Goal: Task Accomplishment & Management: Manage account settings

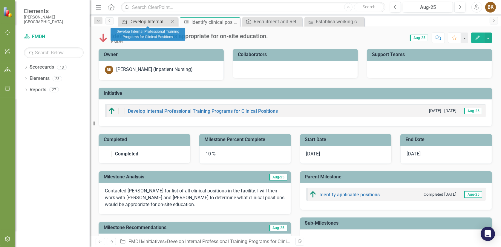
click at [142, 19] on div "Develop Internal Professional Training Programs for Clinical Positions" at bounding box center [148, 21] width 39 height 7
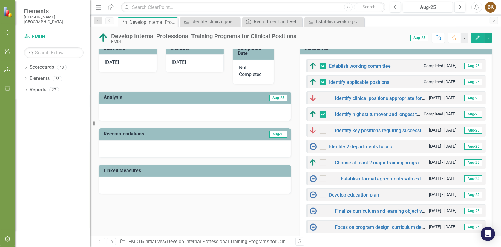
scroll to position [179, 0]
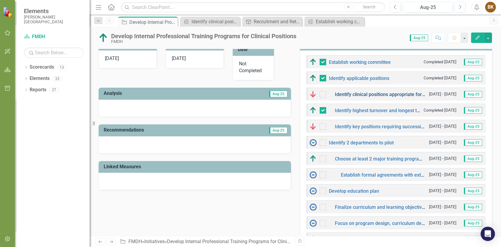
click at [360, 94] on link "Identify clinical positions appropriate for on-site education." at bounding box center [398, 95] width 126 height 6
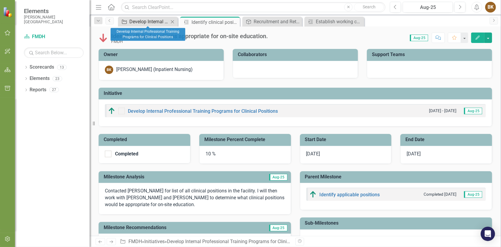
click at [134, 22] on div "Develop Internal Professional Training Programs for Clinical Positions" at bounding box center [148, 21] width 39 height 7
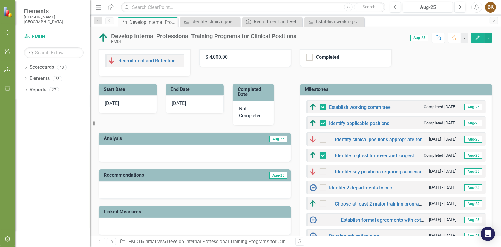
scroll to position [149, 0]
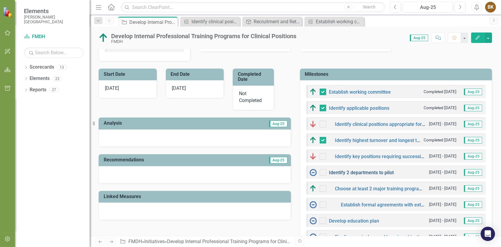
click at [372, 171] on link "Identify 2 departments to pilot" at bounding box center [361, 173] width 65 height 6
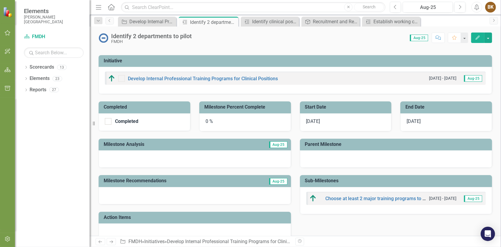
scroll to position [60, 0]
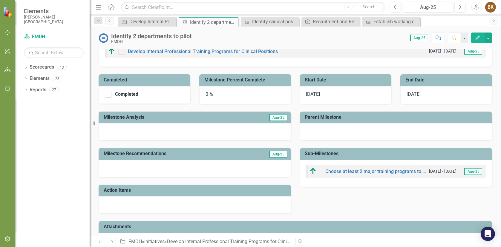
click at [245, 91] on div "0 %" at bounding box center [245, 95] width 92 height 18
click at [230, 96] on div "0 %" at bounding box center [245, 95] width 92 height 18
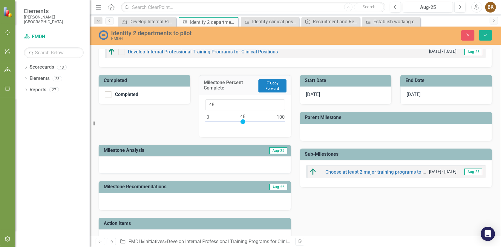
click at [242, 120] on div at bounding box center [245, 123] width 80 height 7
click at [244, 120] on div at bounding box center [245, 123] width 80 height 7
click at [243, 121] on div at bounding box center [245, 122] width 5 height 5
click at [241, 121] on div at bounding box center [245, 123] width 80 height 7
type input "50"
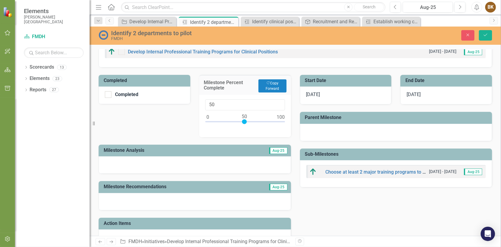
click at [243, 121] on div at bounding box center [245, 123] width 80 height 7
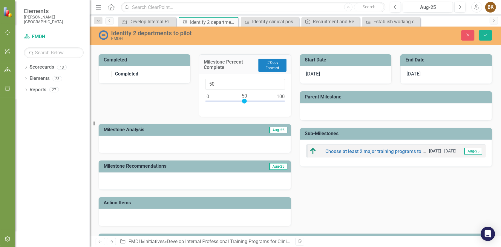
scroll to position [112, 0]
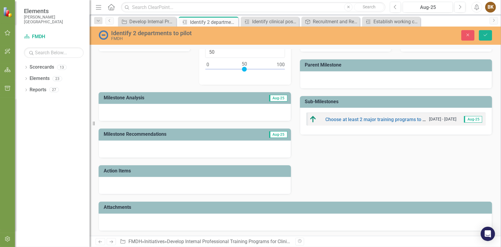
click at [126, 111] on div at bounding box center [195, 112] width 192 height 17
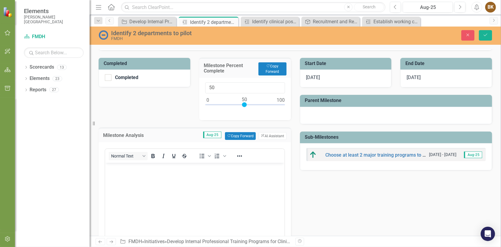
scroll to position [66, 0]
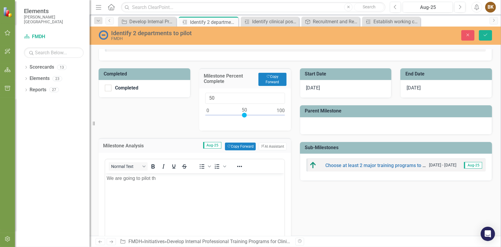
click at [156, 181] on p "We are going to pilot th" at bounding box center [194, 178] width 176 height 7
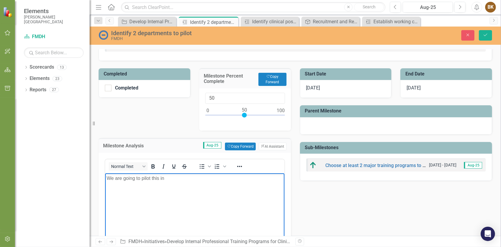
click at [167, 178] on p "We are going to pilot this in" at bounding box center [194, 178] width 176 height 7
click at [166, 181] on p "We are going to pilot distance learning/training programs in Surgery for Surgic…" at bounding box center [194, 182] width 176 height 14
click at [161, 188] on p "We are going to pilot distance learning/training programs in Surgery for Surgic…" at bounding box center [194, 182] width 176 height 14
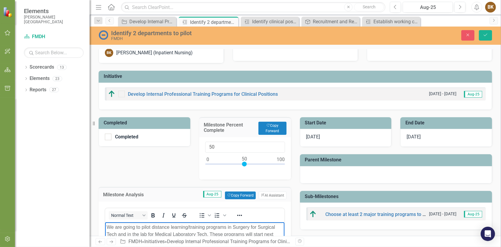
scroll to position [0, 0]
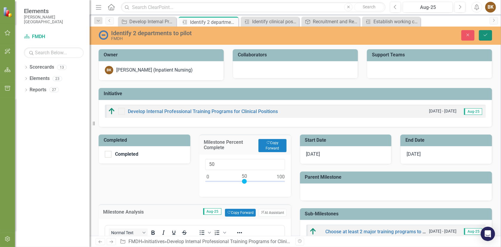
click at [486, 36] on icon "Save" at bounding box center [485, 35] width 5 height 4
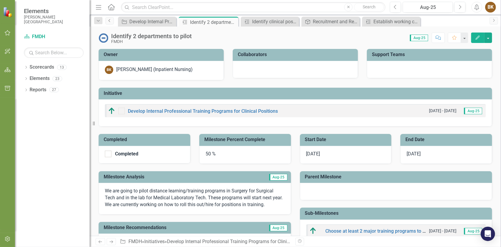
click at [110, 21] on icon "Previous" at bounding box center [109, 21] width 5 height 4
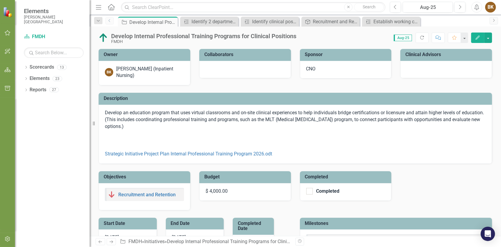
checkbox input "false"
checkbox input "true"
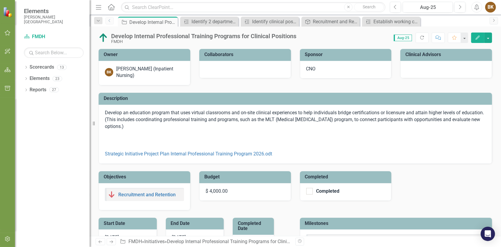
checkbox input "true"
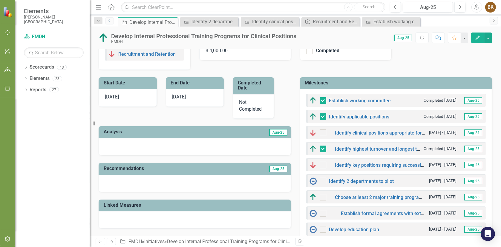
scroll to position [149, 0]
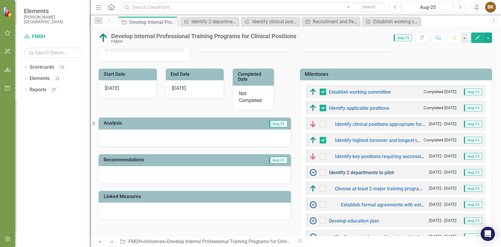
click at [366, 172] on link "Identify 2 departments to pilot" at bounding box center [361, 173] width 65 height 6
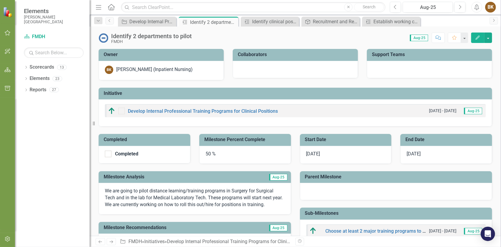
click at [210, 154] on div "50 %" at bounding box center [245, 155] width 92 height 18
click at [209, 153] on div "50 %" at bounding box center [245, 155] width 92 height 18
click at [208, 153] on div "50 %" at bounding box center [245, 155] width 92 height 18
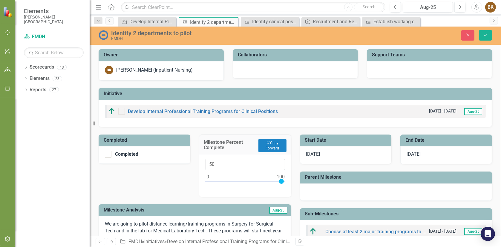
click at [282, 180] on div at bounding box center [245, 182] width 80 height 7
type input "100"
click at [107, 155] on div at bounding box center [108, 154] width 7 height 7
click at [107, 155] on input "Completed" at bounding box center [107, 153] width 4 height 4
checkbox input "true"
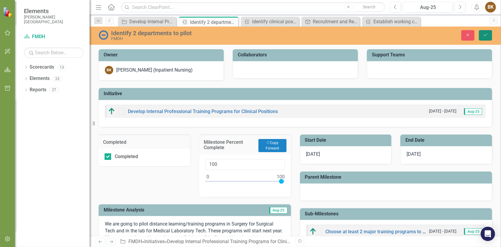
click at [485, 38] on button "Save" at bounding box center [485, 35] width 13 height 10
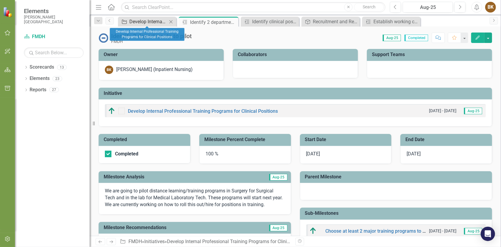
click at [148, 19] on div "Develop Internal Professional Training Programs for Clinical Positions" at bounding box center [148, 21] width 38 height 7
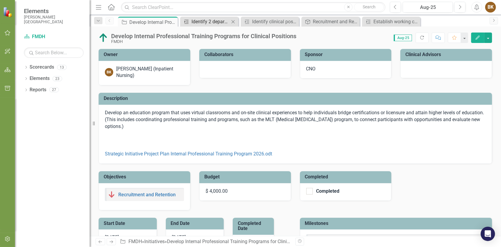
checkbox input "false"
checkbox input "true"
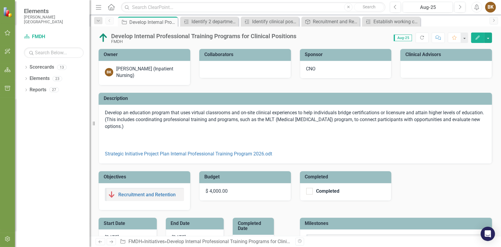
checkbox input "true"
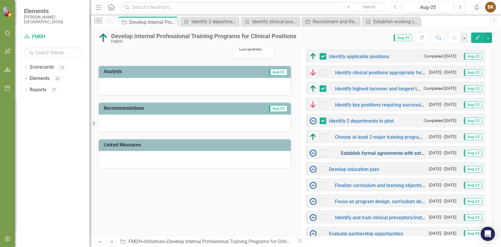
scroll to position [209, 0]
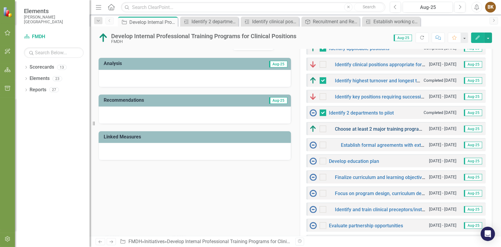
click at [376, 128] on link "Choose at least 2 major training programs to develop, plus optional smaller ups…" at bounding box center [437, 129] width 205 height 6
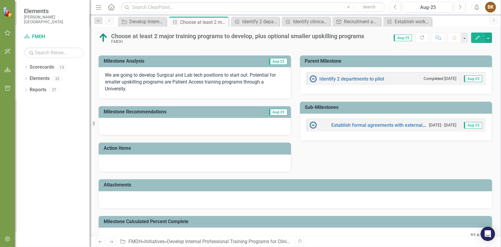
scroll to position [120, 0]
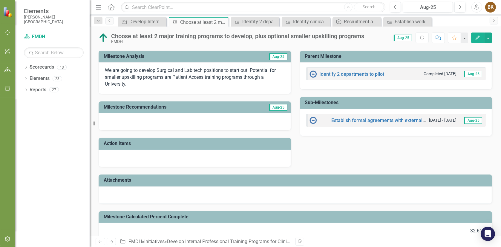
click at [225, 86] on p "We are going to develop Surgical and Lab tech positions to start out. Potential…" at bounding box center [195, 77] width 180 height 21
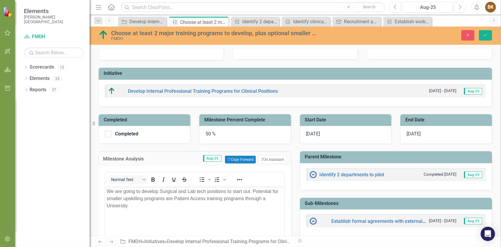
scroll to position [0, 0]
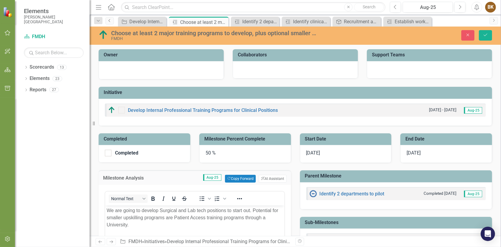
click at [111, 22] on icon "Previous" at bounding box center [109, 21] width 5 height 4
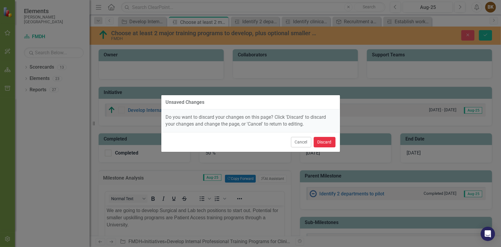
click at [321, 145] on button "Discard" at bounding box center [325, 142] width 22 height 10
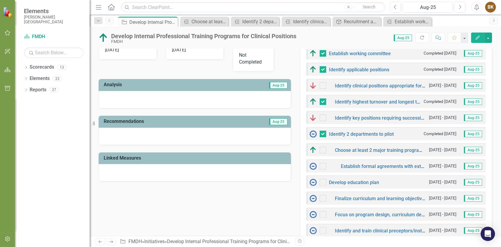
scroll to position [179, 0]
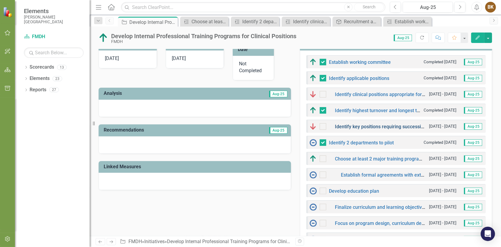
click at [368, 126] on link "Identify key positions requiring succession planning (Leadership, difficult-to-…" at bounding box center [488, 127] width 307 height 6
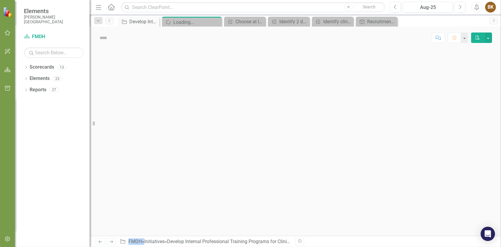
click at [368, 126] on div at bounding box center [295, 142] width 411 height 187
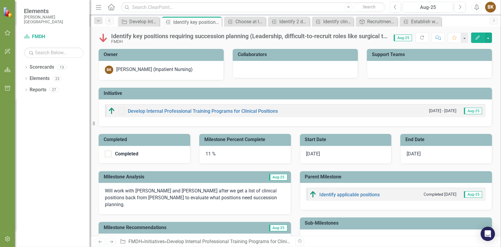
click at [334, 36] on div "Identify key positions requiring succession planning (Leadership, difficult-to-…" at bounding box center [249, 36] width 277 height 7
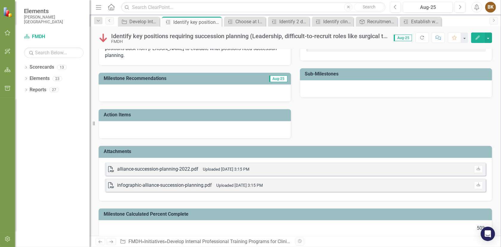
scroll to position [149, 0]
click at [151, 166] on div "alliance-succession-planning-2022.pdf" at bounding box center [157, 169] width 81 height 7
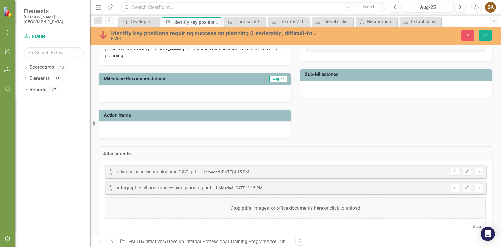
click at [148, 169] on div "alliance-succession-planning-2022.pdf" at bounding box center [157, 172] width 81 height 7
click at [236, 170] on small "Uploaded [DATE] 3:15 PM" at bounding box center [226, 172] width 47 height 5
click at [415, 151] on h3 "Attachments" at bounding box center [295, 153] width 384 height 5
click at [158, 151] on td "Attachments" at bounding box center [295, 155] width 384 height 8
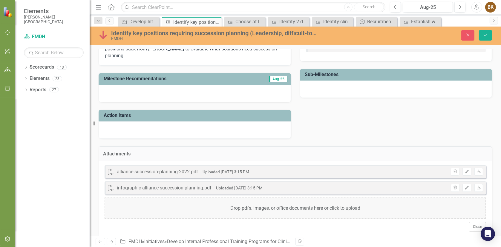
click at [109, 169] on icon "PDF" at bounding box center [111, 172] width 6 height 6
drag, startPoint x: 109, startPoint y: 163, endPoint x: 112, endPoint y: 163, distance: 3.6
click at [108, 169] on icon "PDF" at bounding box center [111, 172] width 6 height 6
click at [134, 169] on div "alliance-succession-planning-2022.pdf" at bounding box center [157, 172] width 81 height 7
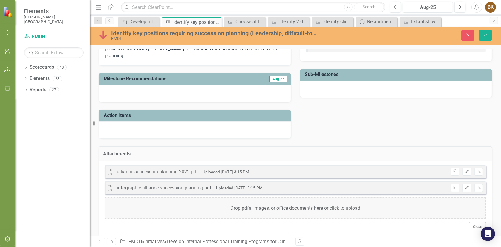
click at [134, 169] on div "alliance-succession-planning-2022.pdf" at bounding box center [157, 172] width 81 height 7
click at [331, 129] on div "Completed Completed Milestone Percent Complete 11 % Milestone Analysis Aug-25 W…" at bounding box center [295, 58] width 402 height 161
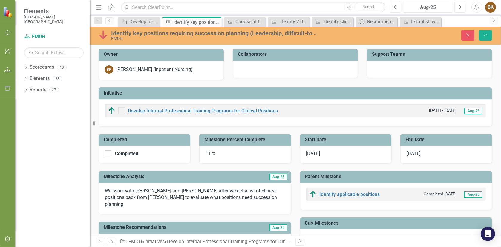
scroll to position [0, 0]
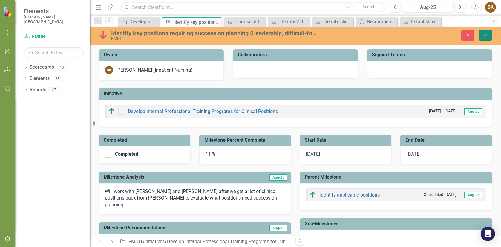
click at [485, 36] on icon "Save" at bounding box center [485, 35] width 5 height 4
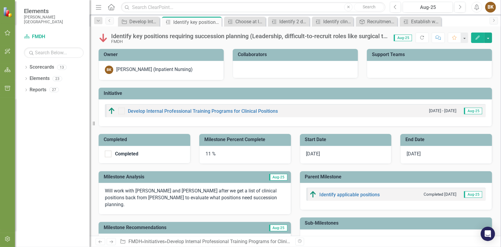
click at [419, 155] on span "[DATE]" at bounding box center [414, 154] width 14 height 6
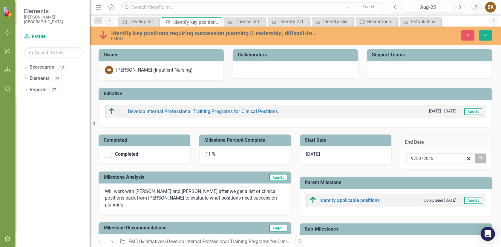
click at [478, 157] on button "Calendar" at bounding box center [480, 159] width 11 height 10
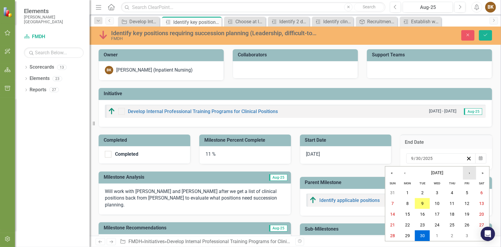
click at [468, 175] on button "›" at bounding box center [469, 173] width 13 height 13
click at [466, 235] on abbr "31" at bounding box center [467, 236] width 5 height 5
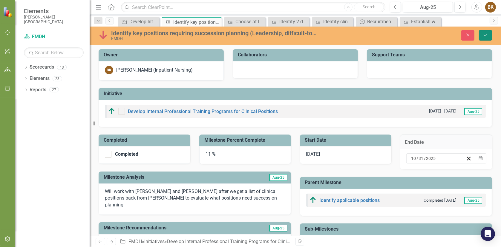
click at [486, 35] on icon "submit" at bounding box center [486, 35] width 4 height 2
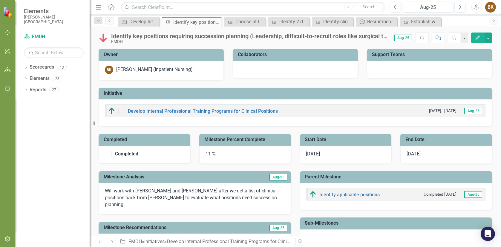
click at [206, 155] on div "11 %" at bounding box center [245, 155] width 92 height 18
click at [209, 156] on div "11 %" at bounding box center [245, 155] width 92 height 18
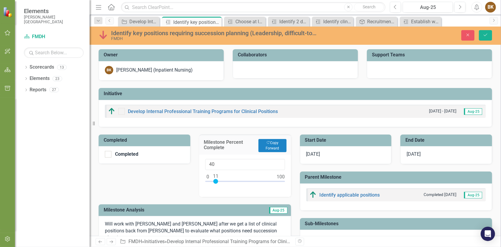
click at [236, 180] on div at bounding box center [245, 182] width 80 height 7
click at [242, 180] on div at bounding box center [245, 182] width 80 height 7
click at [245, 181] on div at bounding box center [245, 182] width 80 height 7
click at [240, 181] on div at bounding box center [245, 182] width 80 height 7
click at [242, 181] on div at bounding box center [241, 181] width 5 height 5
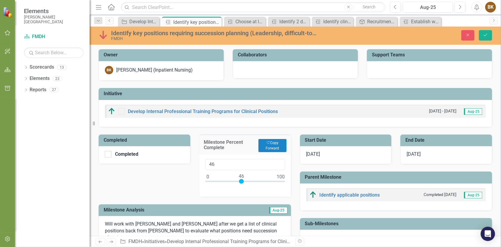
click at [243, 180] on div at bounding box center [245, 182] width 80 height 7
type input "50"
click at [485, 36] on icon "Save" at bounding box center [485, 35] width 5 height 4
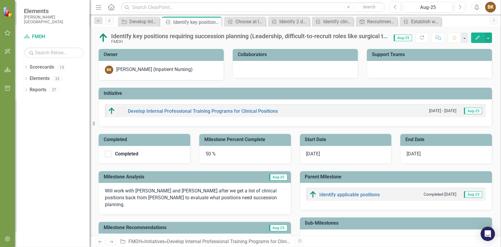
click at [110, 22] on icon "Previous" at bounding box center [109, 21] width 5 height 4
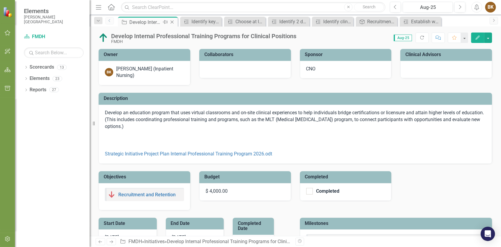
checkbox input "false"
checkbox input "true"
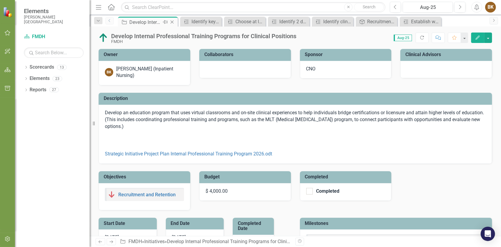
checkbox input "true"
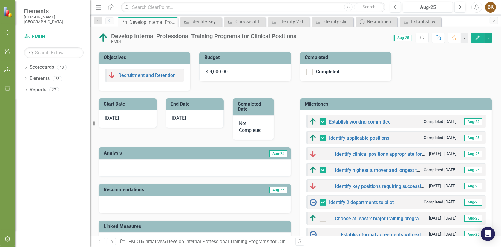
scroll to position [179, 0]
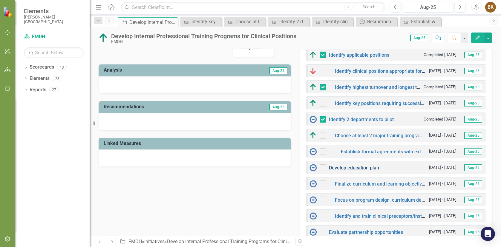
scroll to position [179, 0]
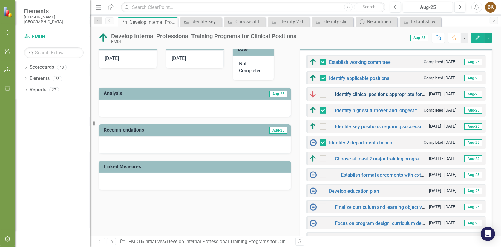
click at [366, 93] on link "Identify clinical positions appropriate for on-site education." at bounding box center [398, 95] width 126 height 6
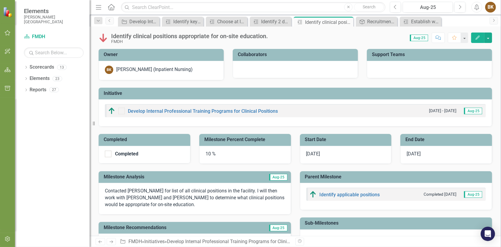
click at [216, 152] on div "10 %" at bounding box center [245, 155] width 92 height 18
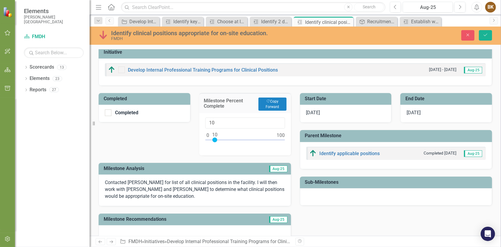
scroll to position [60, 0]
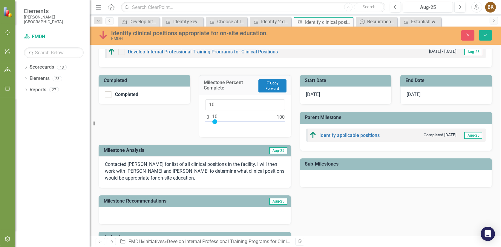
type input "51"
click at [244, 121] on div at bounding box center [245, 123] width 80 height 7
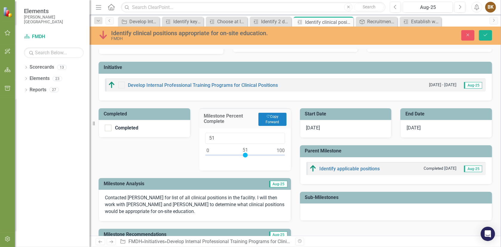
scroll to position [0, 0]
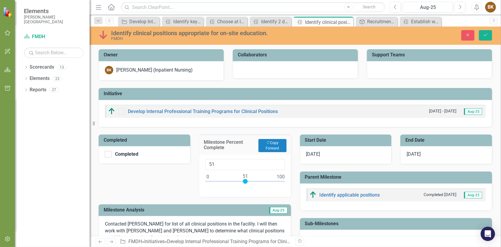
click at [425, 155] on div "[DATE]" at bounding box center [446, 155] width 92 height 18
click at [423, 154] on div "[DATE]" at bounding box center [446, 155] width 92 height 18
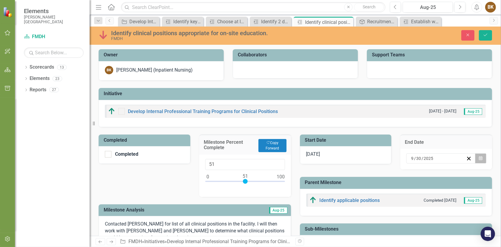
click at [479, 157] on icon "Calendar" at bounding box center [481, 159] width 4 height 4
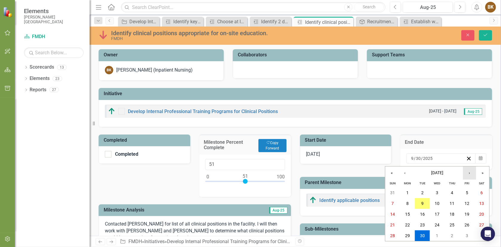
click at [467, 173] on button "›" at bounding box center [469, 173] width 13 height 13
click at [436, 214] on abbr "15" at bounding box center [437, 214] width 5 height 5
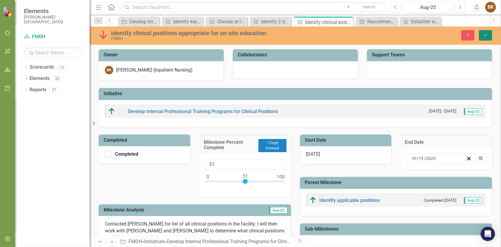
click at [487, 36] on icon "Save" at bounding box center [485, 35] width 5 height 4
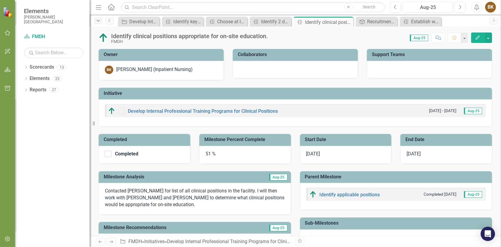
click at [96, 21] on icon "Dropdown" at bounding box center [98, 21] width 5 height 4
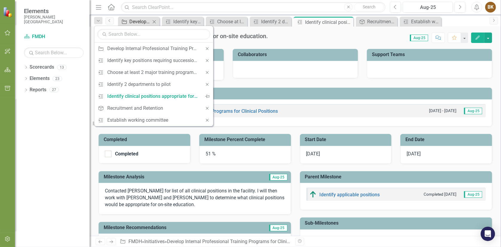
click at [128, 21] on link "Initiative Develop Internal Professional Training Programs for Clinical Positio…" at bounding box center [135, 21] width 31 height 7
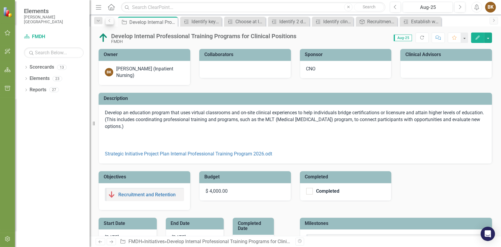
checkbox input "false"
checkbox input "true"
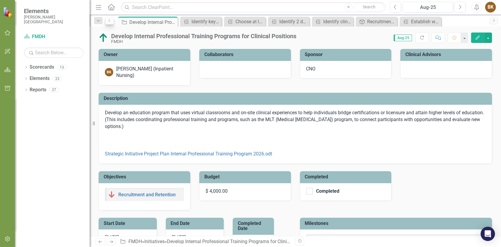
checkbox input "true"
click at [111, 24] on link "Previous" at bounding box center [109, 20] width 8 height 7
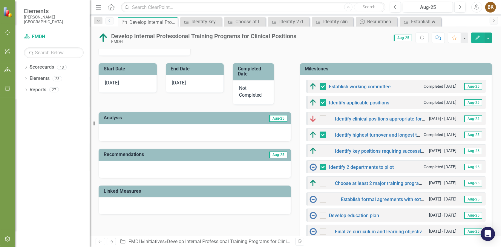
scroll to position [209, 0]
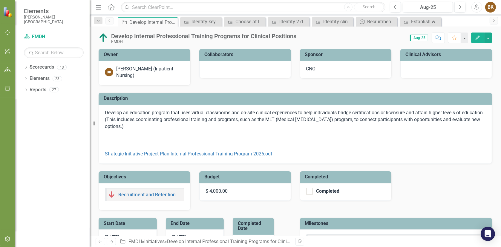
checkbox input "true"
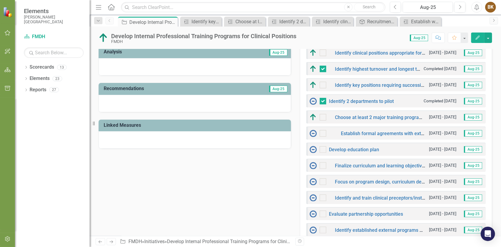
scroll to position [209, 0]
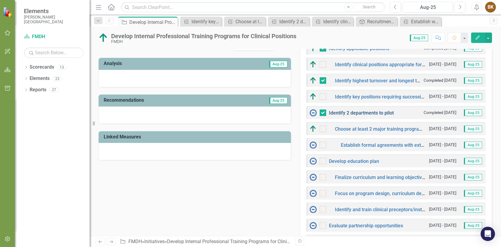
click at [360, 112] on link "Identify 2 departments to pilot" at bounding box center [361, 113] width 65 height 6
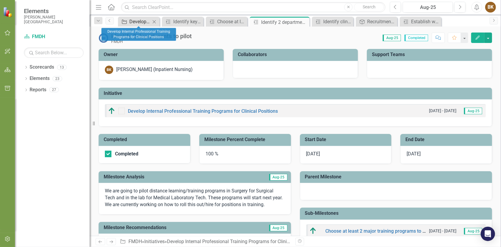
click at [129, 21] on div "Develop Internal Professional Training Programs for Clinical Positions" at bounding box center [139, 21] width 21 height 7
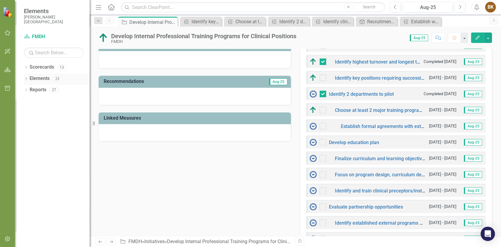
scroll to position [49, 0]
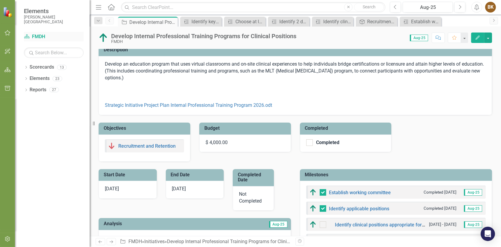
click at [41, 36] on link "Scorecard FMDH" at bounding box center [54, 36] width 60 height 7
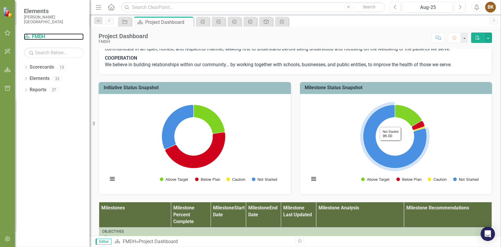
scroll to position [178, 0]
